Goal: Information Seeking & Learning: Learn about a topic

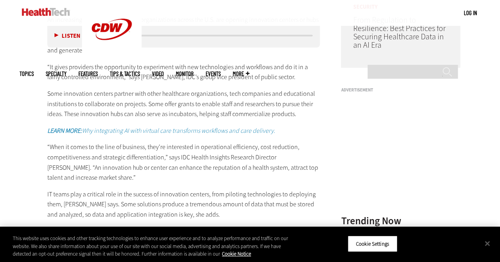
scroll to position [730, 0]
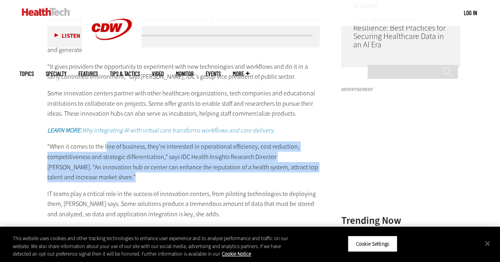
drag, startPoint x: 106, startPoint y: 142, endPoint x: 133, endPoint y: 177, distance: 44.8
click at [133, 177] on p "“When it comes to the line of business, they’re interested in operational effic…" at bounding box center [183, 161] width 273 height 41
drag, startPoint x: 133, startPoint y: 177, endPoint x: 83, endPoint y: 162, distance: 52.7
click at [83, 162] on p "“When it comes to the line of business, they’re interested in operational effic…" at bounding box center [183, 161] width 273 height 41
click at [104, 178] on p "“When it comes to the line of business, they’re interested in operational effic…" at bounding box center [183, 161] width 273 height 41
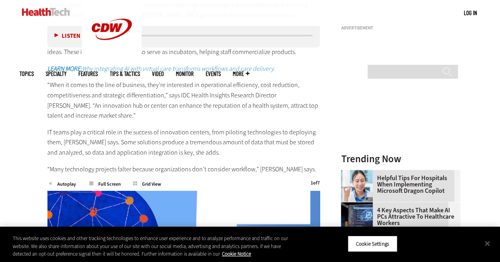
scroll to position [792, 0]
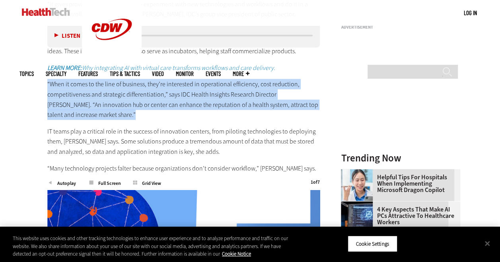
drag, startPoint x: 47, startPoint y: 82, endPoint x: 99, endPoint y: 112, distance: 60.3
click at [99, 112] on p "“When it comes to the line of business, they’re interested in operational effic…" at bounding box center [183, 99] width 273 height 41
drag, startPoint x: 99, startPoint y: 112, endPoint x: 106, endPoint y: 115, distance: 7.1
click at [106, 115] on p "“When it comes to the line of business, they’re interested in operational effic…" at bounding box center [183, 99] width 273 height 41
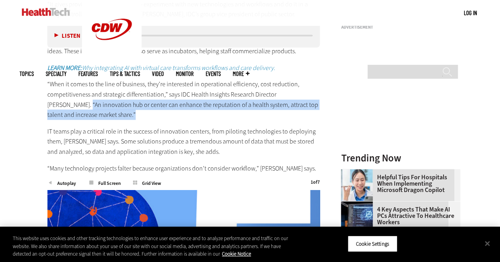
drag, startPoint x: 47, startPoint y: 102, endPoint x: 86, endPoint y: 114, distance: 41.0
click at [86, 114] on p "“When it comes to the line of business, they’re interested in operational effic…" at bounding box center [183, 99] width 273 height 41
copy p "“An innovation hub or center can enhance the reputation of a health system, att…"
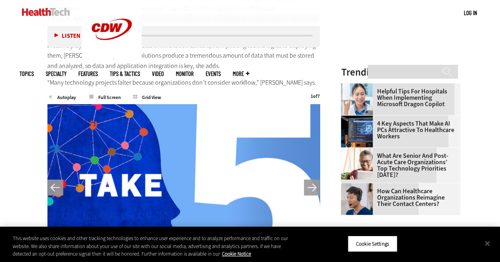
scroll to position [879, 0]
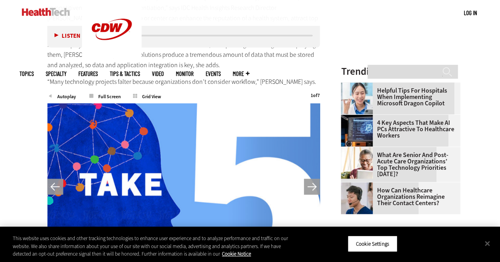
click at [172, 77] on p "“Many technology projects falter because organizations don’t consider workflow,…" at bounding box center [183, 82] width 273 height 10
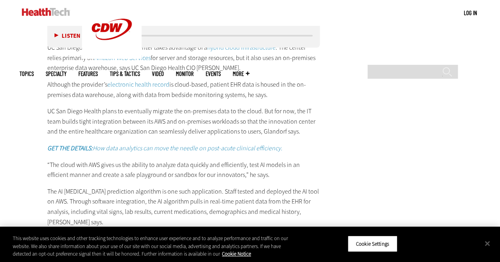
scroll to position [1198, 0]
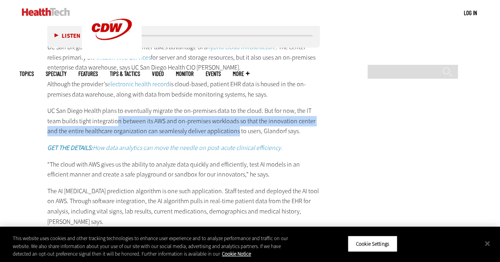
drag, startPoint x: 114, startPoint y: 118, endPoint x: 234, endPoint y: 132, distance: 120.7
click at [234, 132] on p "UC San Diego Health plans to eventually migrate the on-premises data to the clo…" at bounding box center [183, 121] width 273 height 31
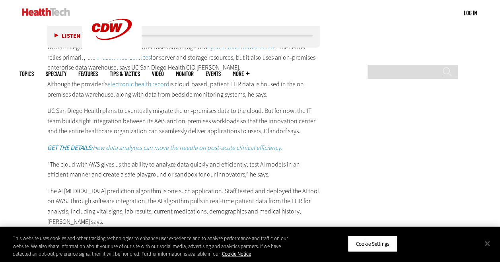
drag, startPoint x: 234, startPoint y: 132, endPoint x: 256, endPoint y: 129, distance: 22.0
click at [256, 129] on p "UC San Diego Health plans to eventually migrate the on-premises data to the clo…" at bounding box center [183, 121] width 273 height 31
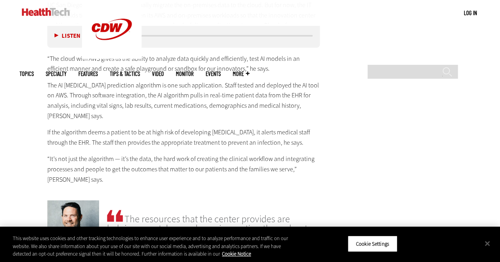
scroll to position [1304, 0]
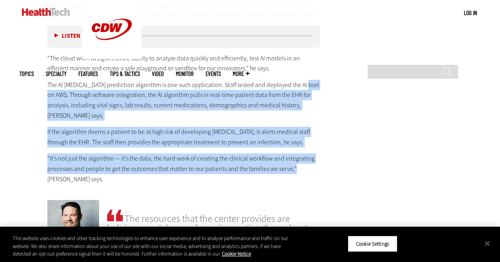
drag, startPoint x: 298, startPoint y: 83, endPoint x: 326, endPoint y: 155, distance: 77.9
drag, startPoint x: 326, startPoint y: 155, endPoint x: 253, endPoint y: 143, distance: 74.5
click at [253, 153] on p "“It’s not just the algorithm — it’s the data, the hard work of creating the cli…" at bounding box center [183, 168] width 273 height 31
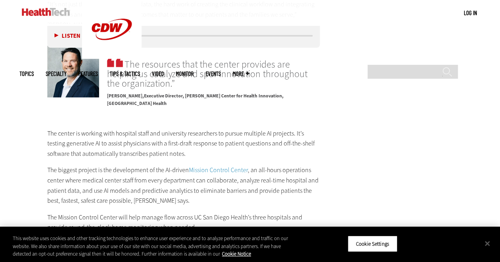
click at [114, 128] on p "The center is working with hospital staff and university researchers to pursue …" at bounding box center [183, 143] width 273 height 31
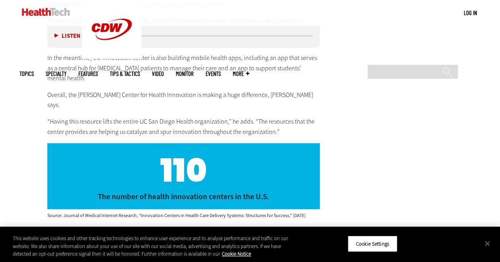
scroll to position [1735, 0]
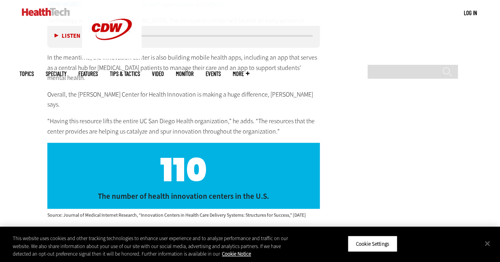
click at [115, 116] on p "“Having this resource lifts the entire UC San Diego Health organization,” he ad…" at bounding box center [183, 126] width 273 height 20
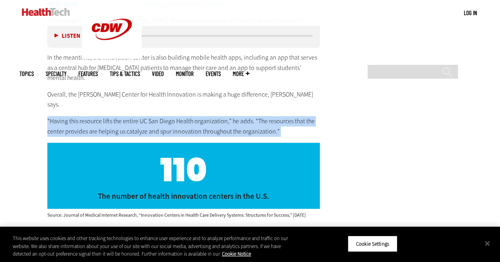
click at [115, 116] on p "“Having this resource lifts the entire UC San Diego Health organization,” he ad…" at bounding box center [183, 126] width 273 height 20
drag, startPoint x: 115, startPoint y: 93, endPoint x: 158, endPoint y: 94, distance: 42.5
click at [158, 116] on p "“Having this resource lifts the entire UC San Diego Health organization,” he ad…" at bounding box center [183, 126] width 273 height 20
click at [153, 116] on p "“Having this resource lifts the entire UC San Diego Health organization,” he ad…" at bounding box center [183, 126] width 273 height 20
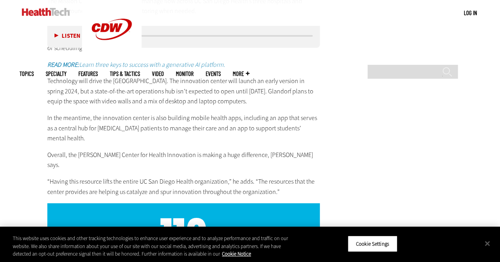
scroll to position [1674, 0]
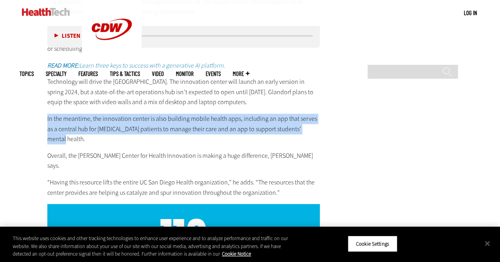
drag, startPoint x: 47, startPoint y: 107, endPoint x: 311, endPoint y: 119, distance: 264.2
click at [311, 119] on p "In the meantime, the innovation center is also building mobile health apps, inc…" at bounding box center [183, 129] width 273 height 31
drag, startPoint x: 311, startPoint y: 119, endPoint x: 270, endPoint y: 111, distance: 41.2
click at [270, 114] on p "In the meantime, the innovation center is also building mobile health apps, inc…" at bounding box center [183, 129] width 273 height 31
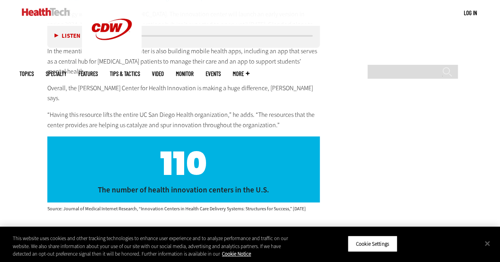
click at [188, 110] on p "“Having this resource lifts the entire UC San Diego Health organization,” he ad…" at bounding box center [183, 120] width 273 height 20
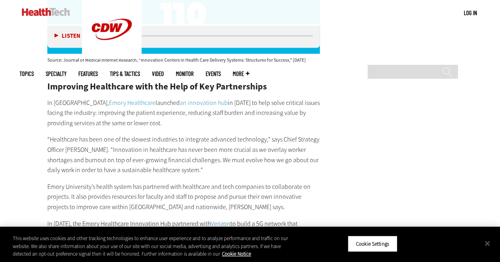
scroll to position [1889, 0]
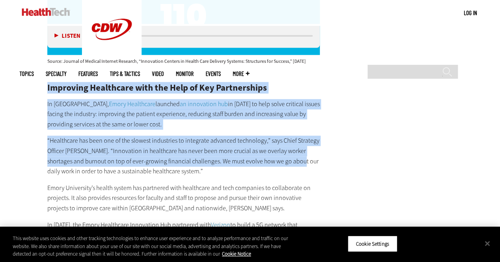
drag, startPoint x: 42, startPoint y: 57, endPoint x: 295, endPoint y: 131, distance: 263.6
click at [295, 131] on article "[DATE] Twitter Facebook LinkedIn Reddit Flipboard Email Management Why Healthca…" at bounding box center [175, 7] width 289 height 3197
drag, startPoint x: 295, startPoint y: 131, endPoint x: 273, endPoint y: 120, distance: 23.8
click at [273, 136] on p "“Healthcare has been one of the slowest industries to integrate advanced techno…" at bounding box center [183, 156] width 273 height 41
click at [133, 98] on div "Improving Healthcare with the Help of Key Partnerships In [GEOGRAPHIC_DATA], Em…" at bounding box center [183, 261] width 273 height 357
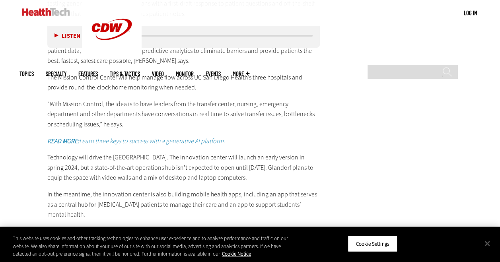
scroll to position [1598, 0]
